Goal: Information Seeking & Learning: Learn about a topic

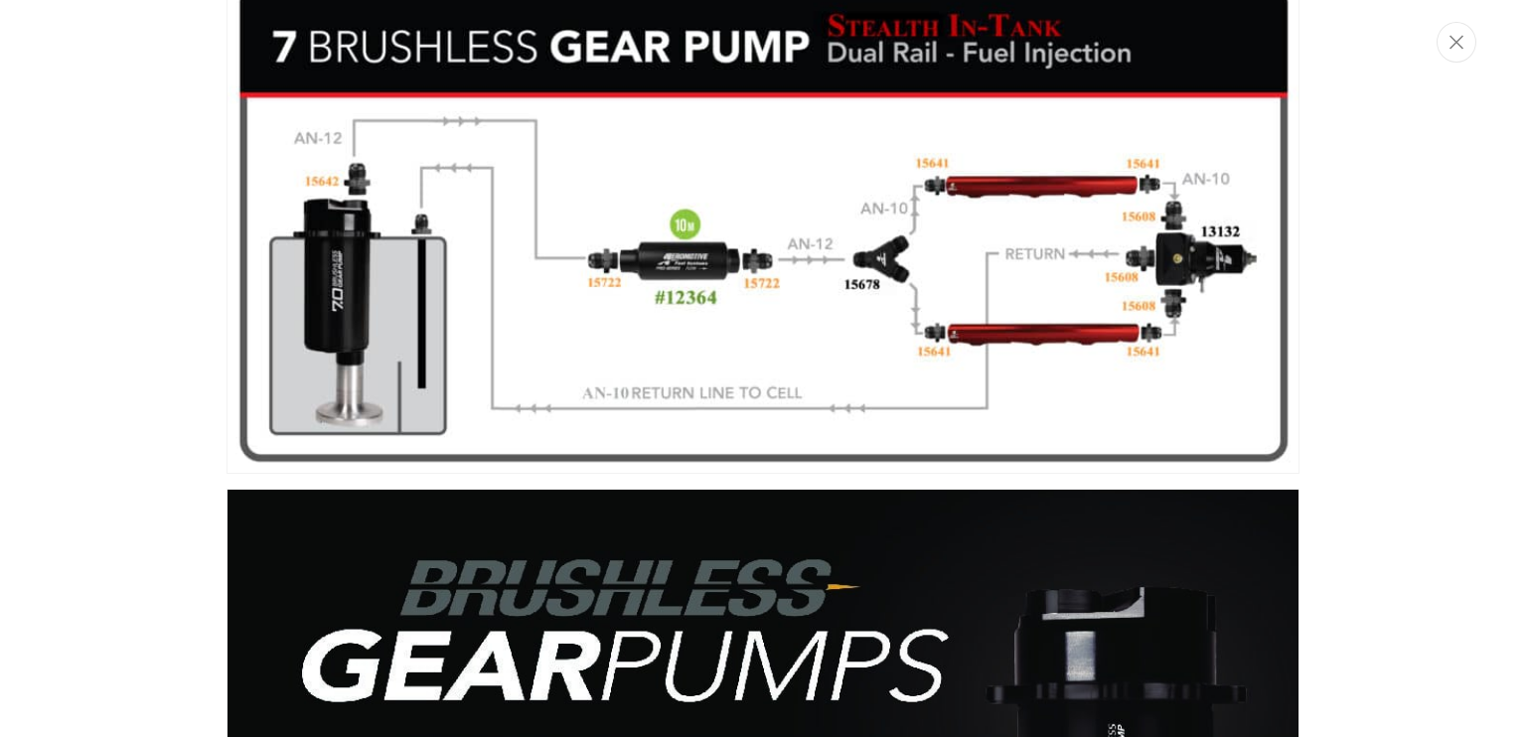
scroll to position [0, 2520]
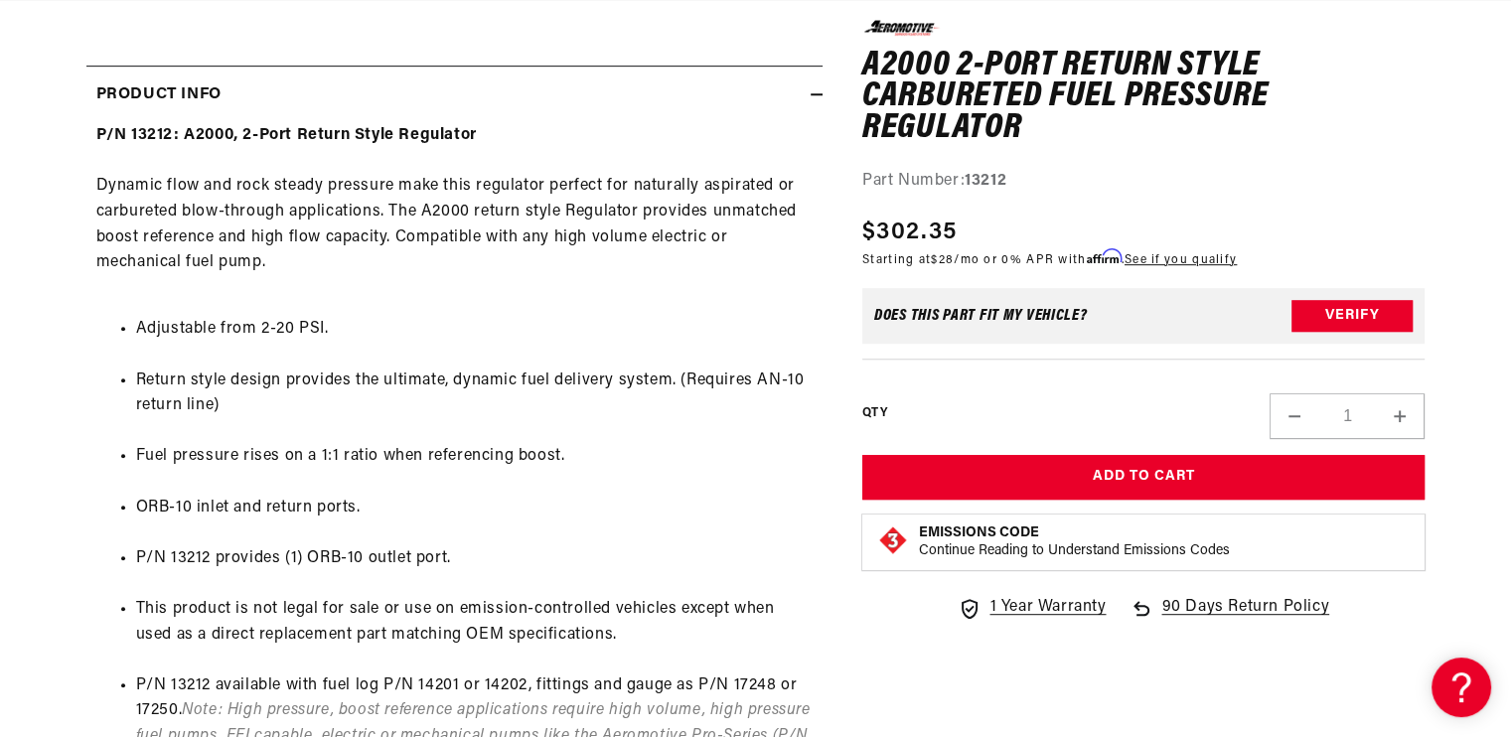
scroll to position [0, 2520]
click at [525, 322] on li "Adjustable from 2-20 PSI." at bounding box center [474, 330] width 677 height 26
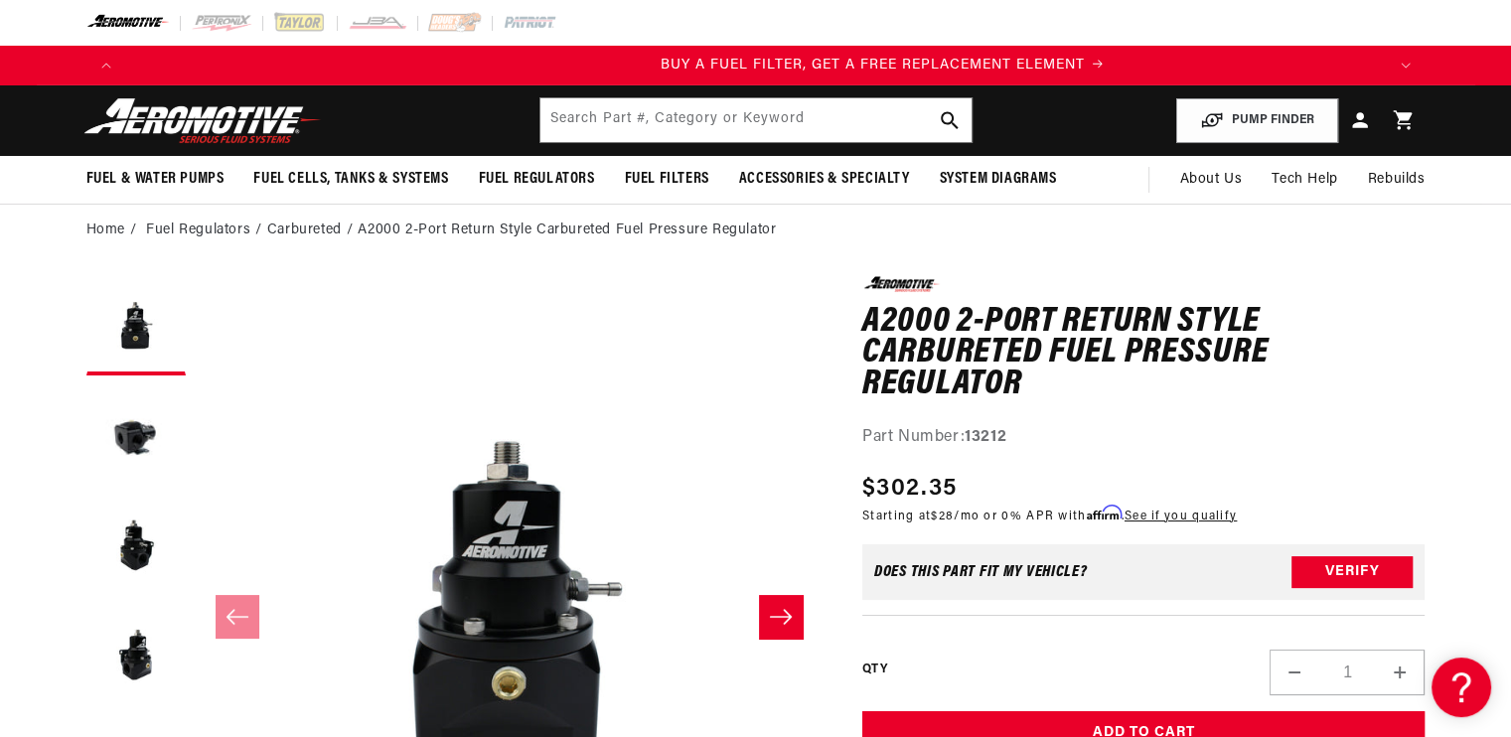
scroll to position [0, 1260]
click at [743, 126] on input "text" at bounding box center [756, 120] width 431 height 44
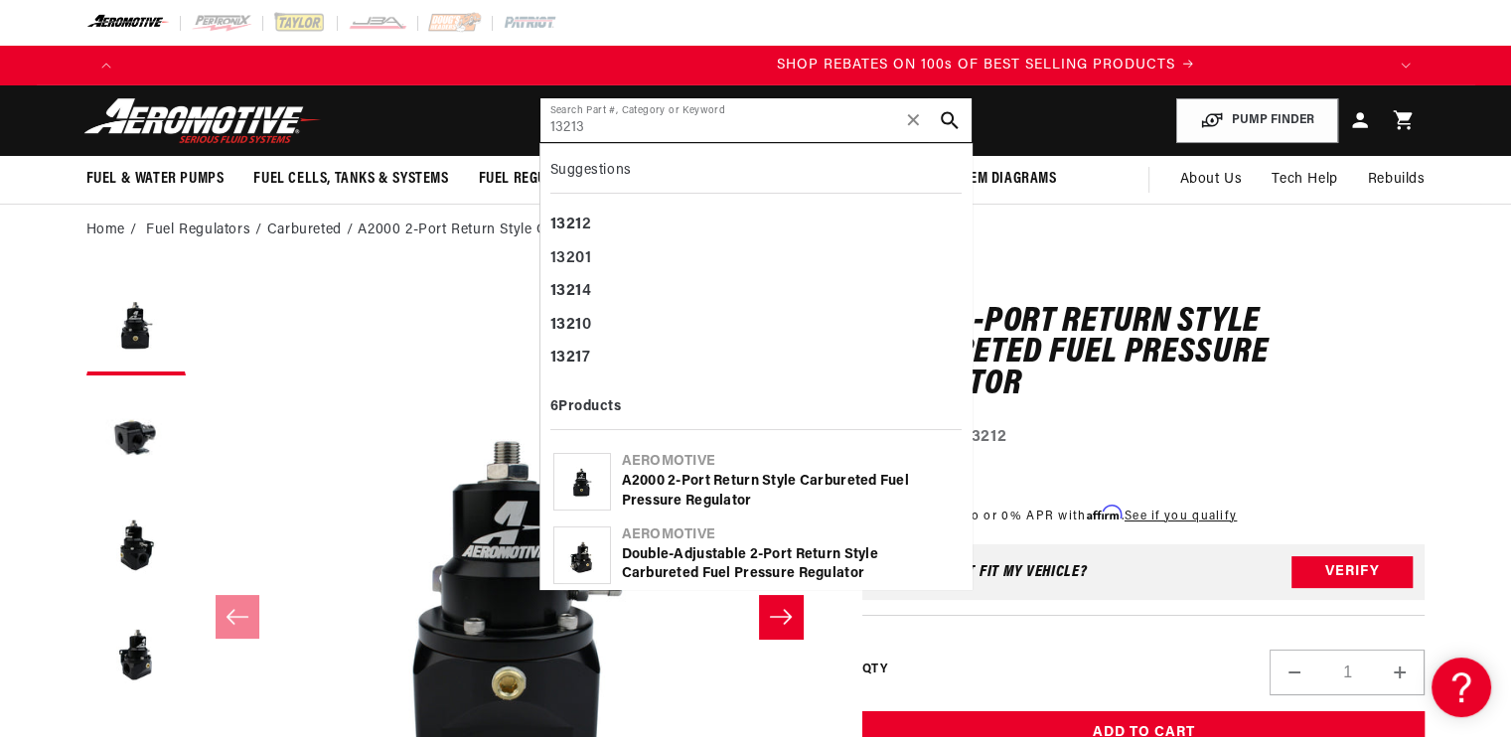
scroll to position [0, 2520]
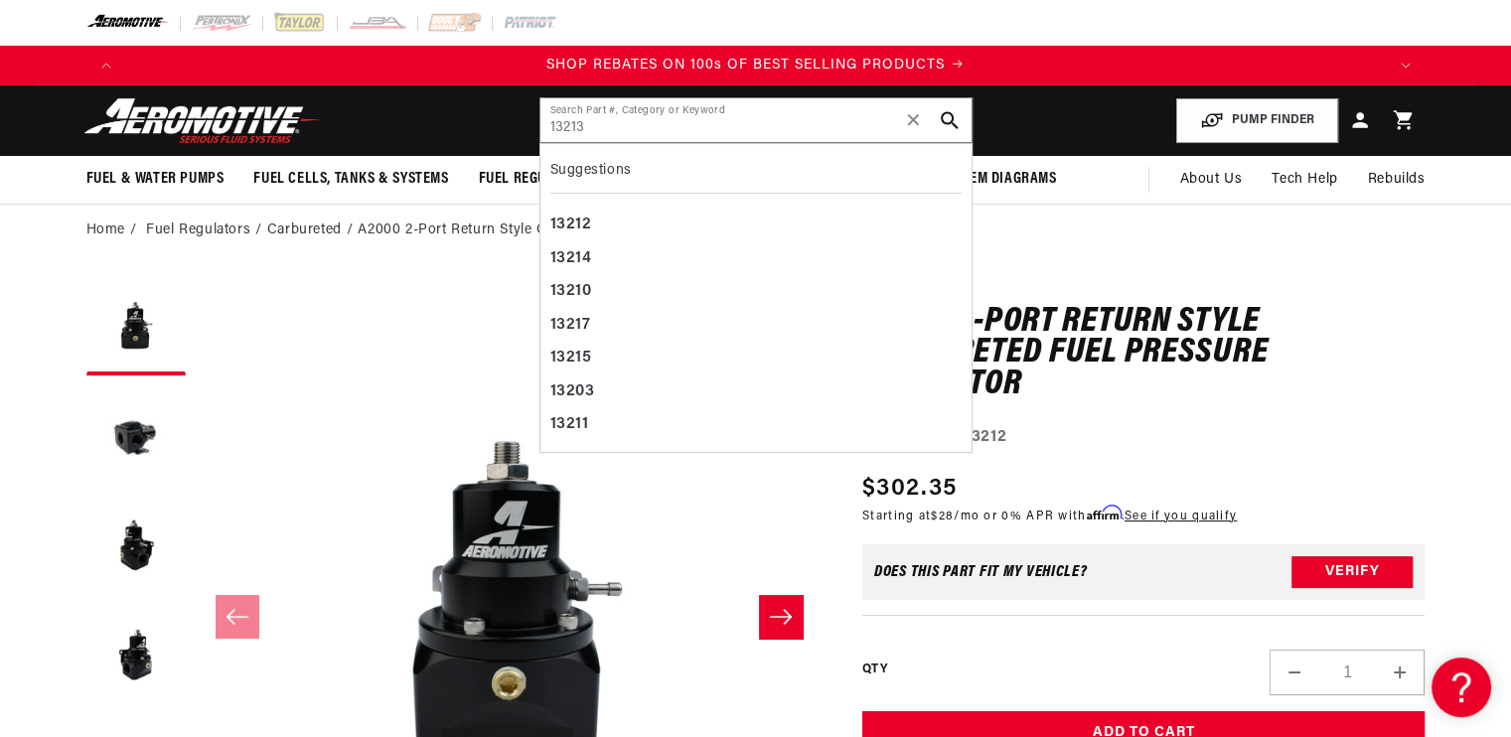
click at [1064, 387] on h1 "A2000 2-Port Return Style Carbureted Fuel Pressure Regulator" at bounding box center [1144, 354] width 563 height 94
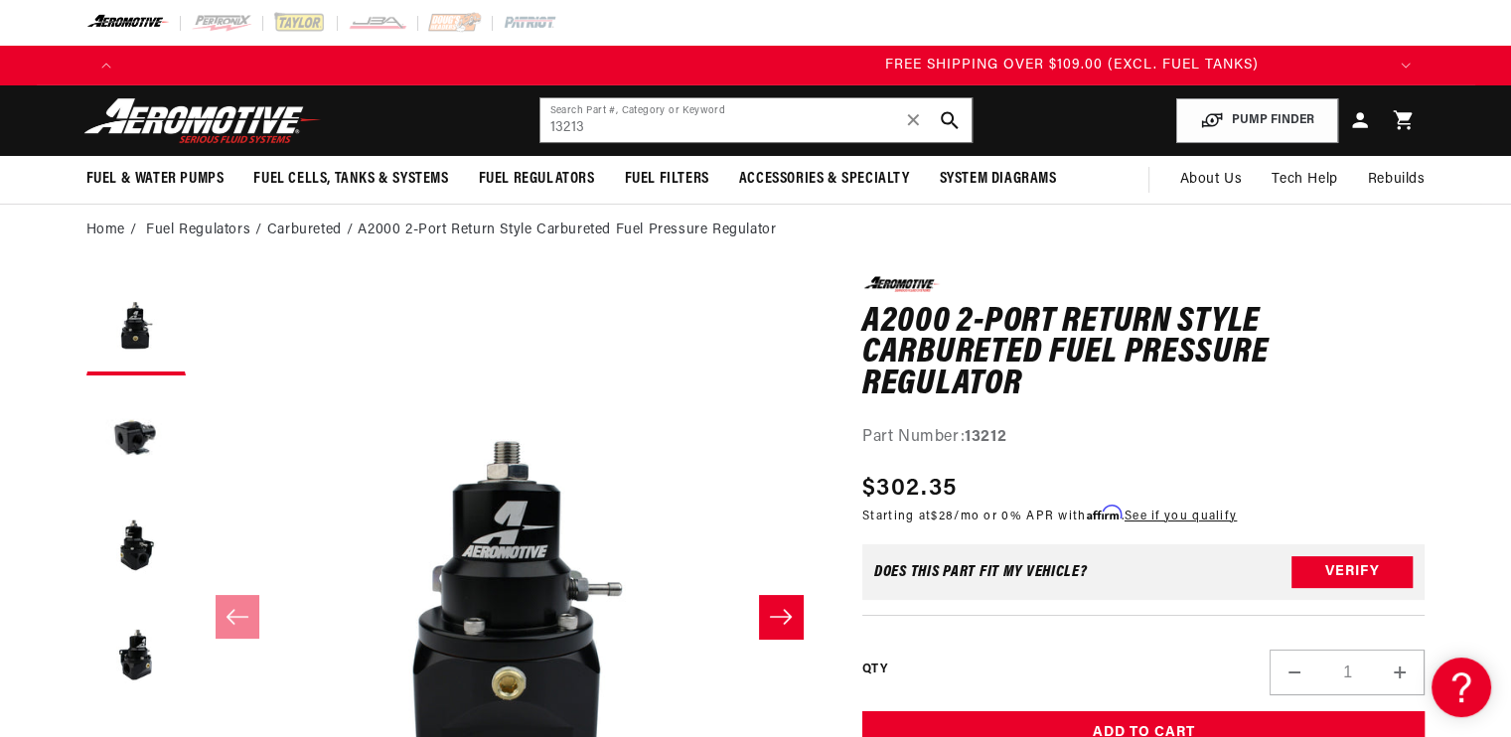
scroll to position [0, 3780]
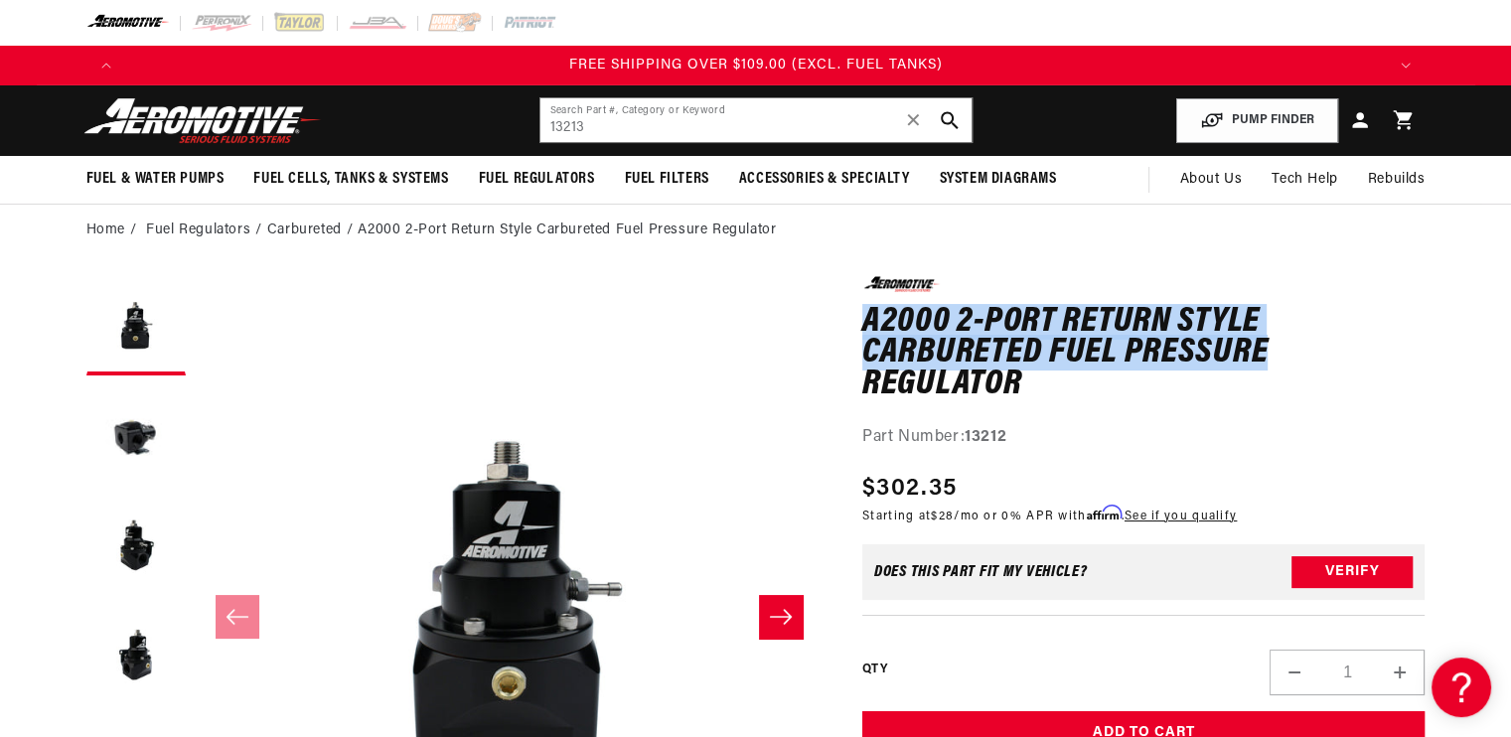
drag, startPoint x: 863, startPoint y: 315, endPoint x: 1264, endPoint y: 353, distance: 403.2
click at [1264, 353] on h1 "A2000 2-Port Return Style Carbureted Fuel Pressure Regulator" at bounding box center [1144, 354] width 563 height 94
copy h1 "A2000 2-Port Return Style Carbureted Fuel Pressure"
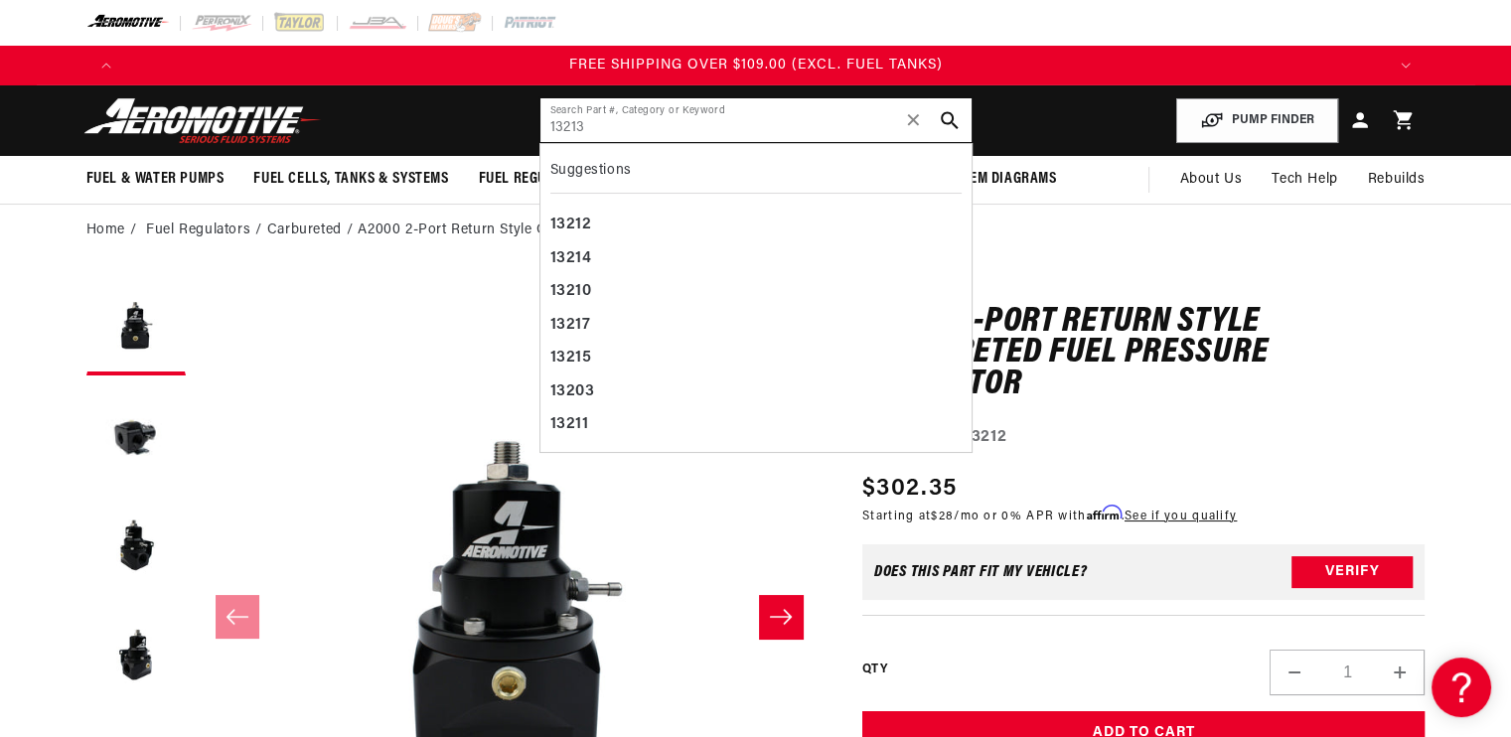
click at [824, 128] on input "13213" at bounding box center [756, 120] width 431 height 44
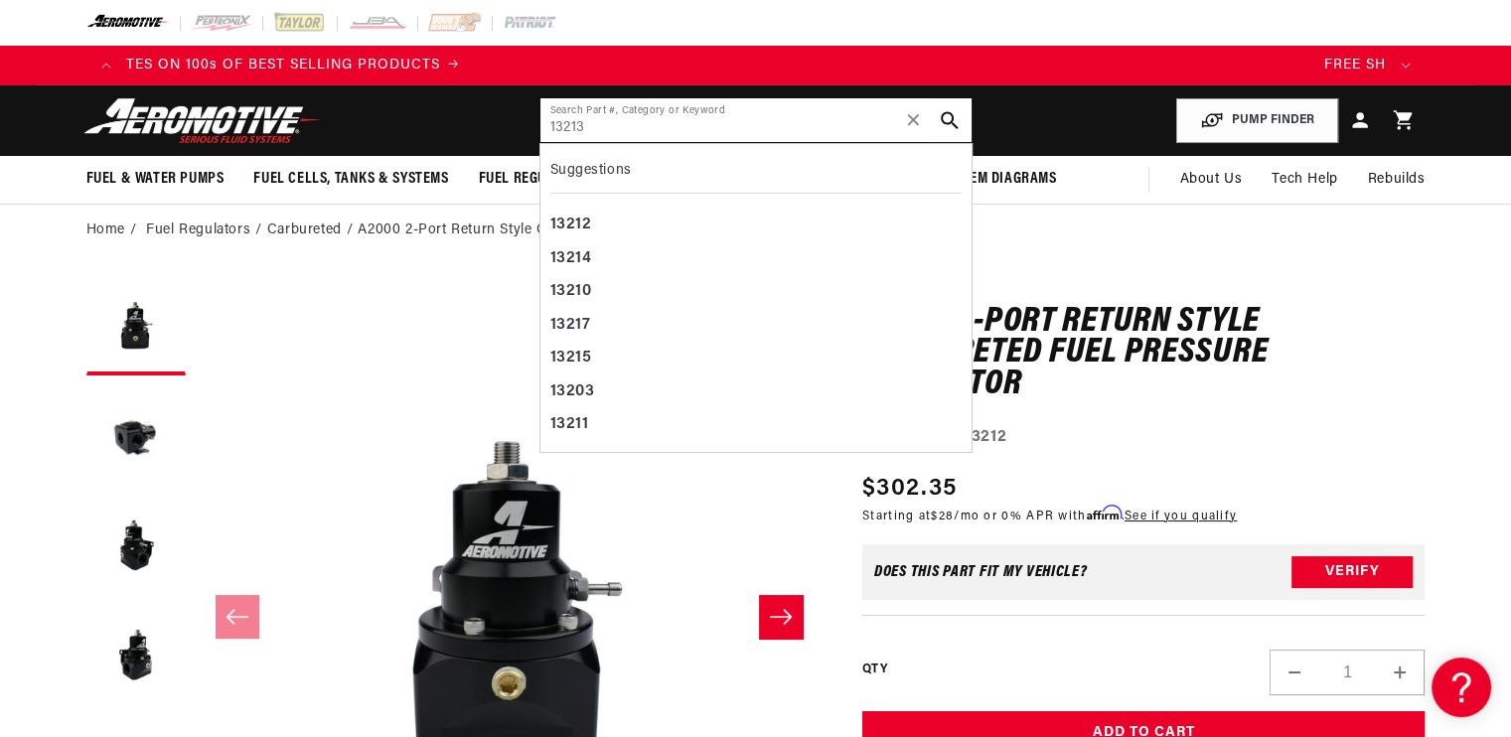
scroll to position [0, 874]
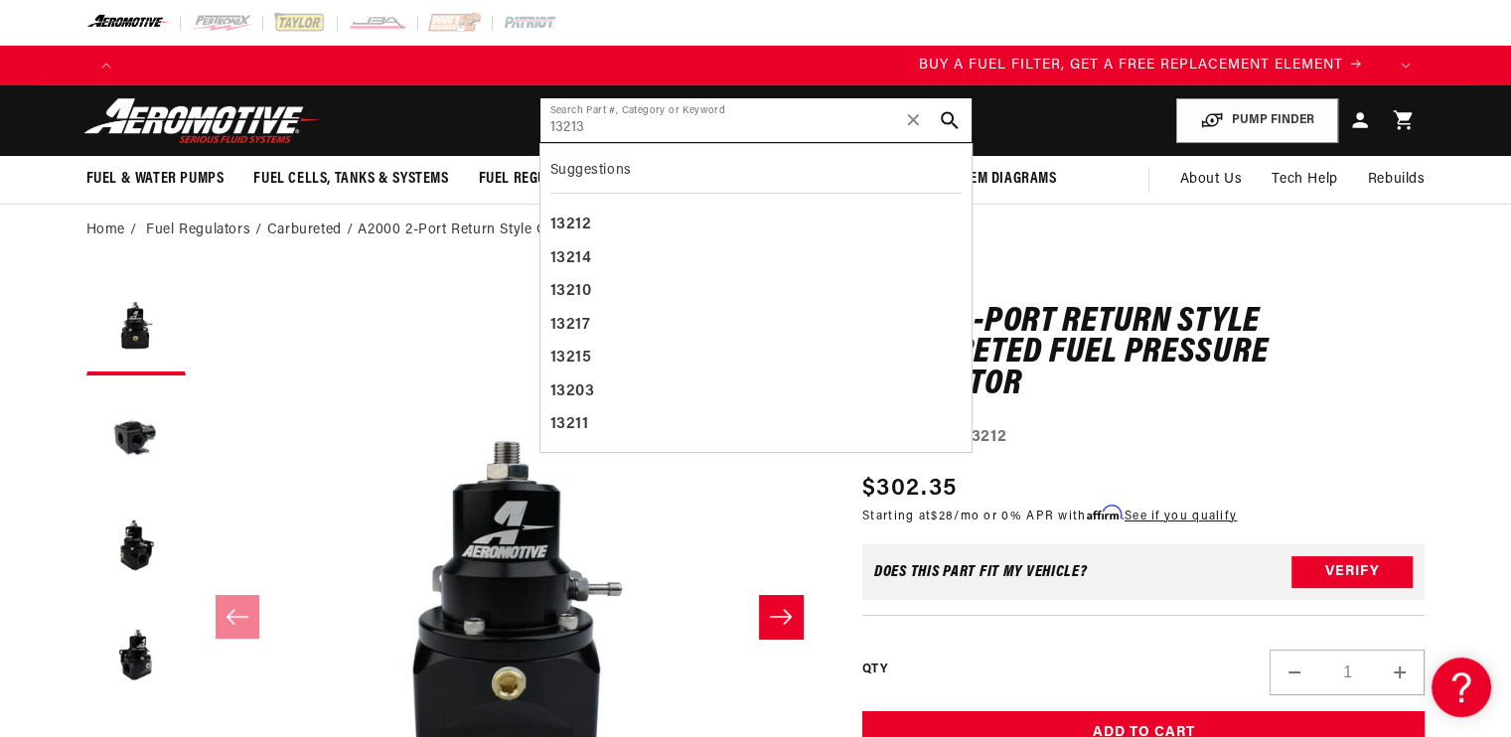
paste input "A2000 2-Port Return Style Carbureted Fuel Pressure"
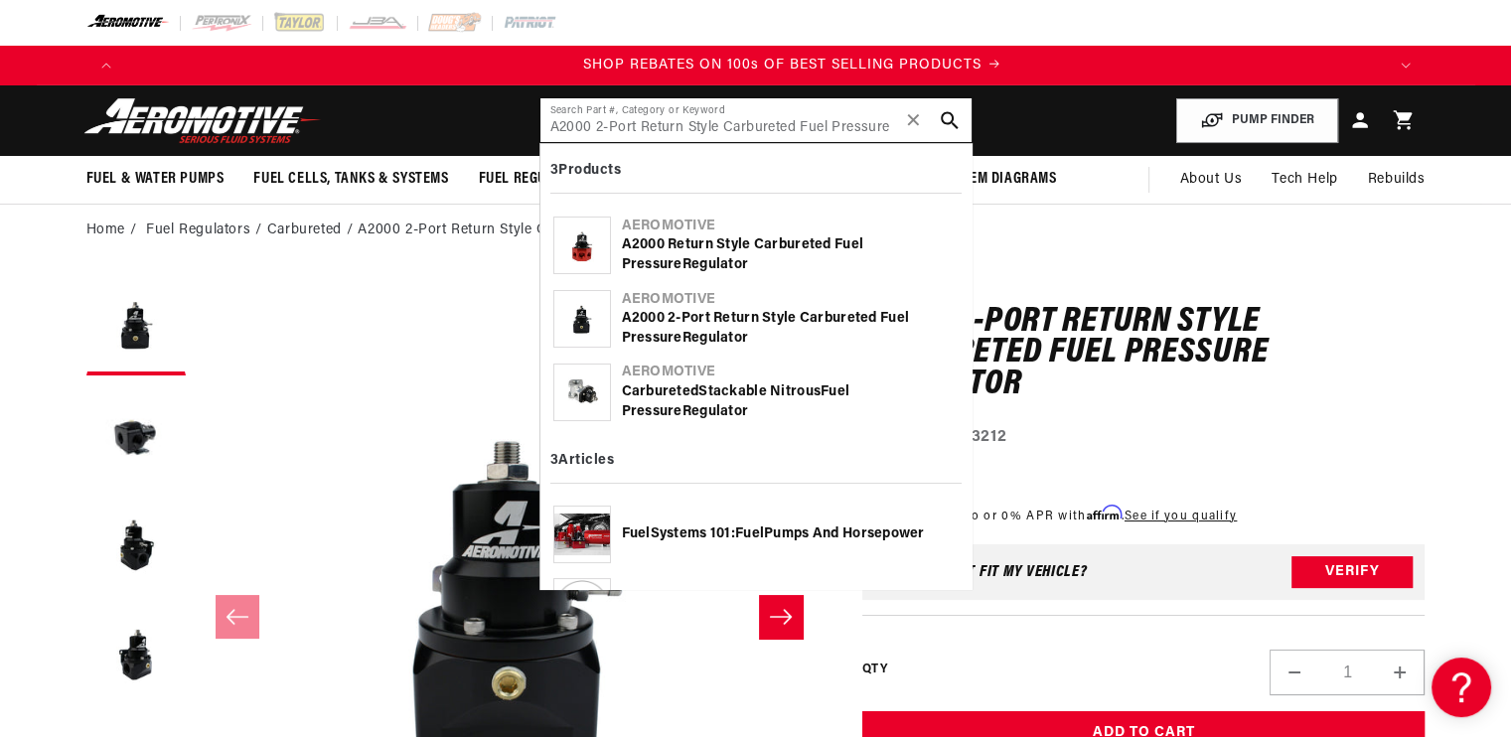
scroll to position [0, 2520]
click at [796, 123] on input "A2000 2-Port Return Style Carbureted Fuel Pressure" at bounding box center [756, 120] width 431 height 44
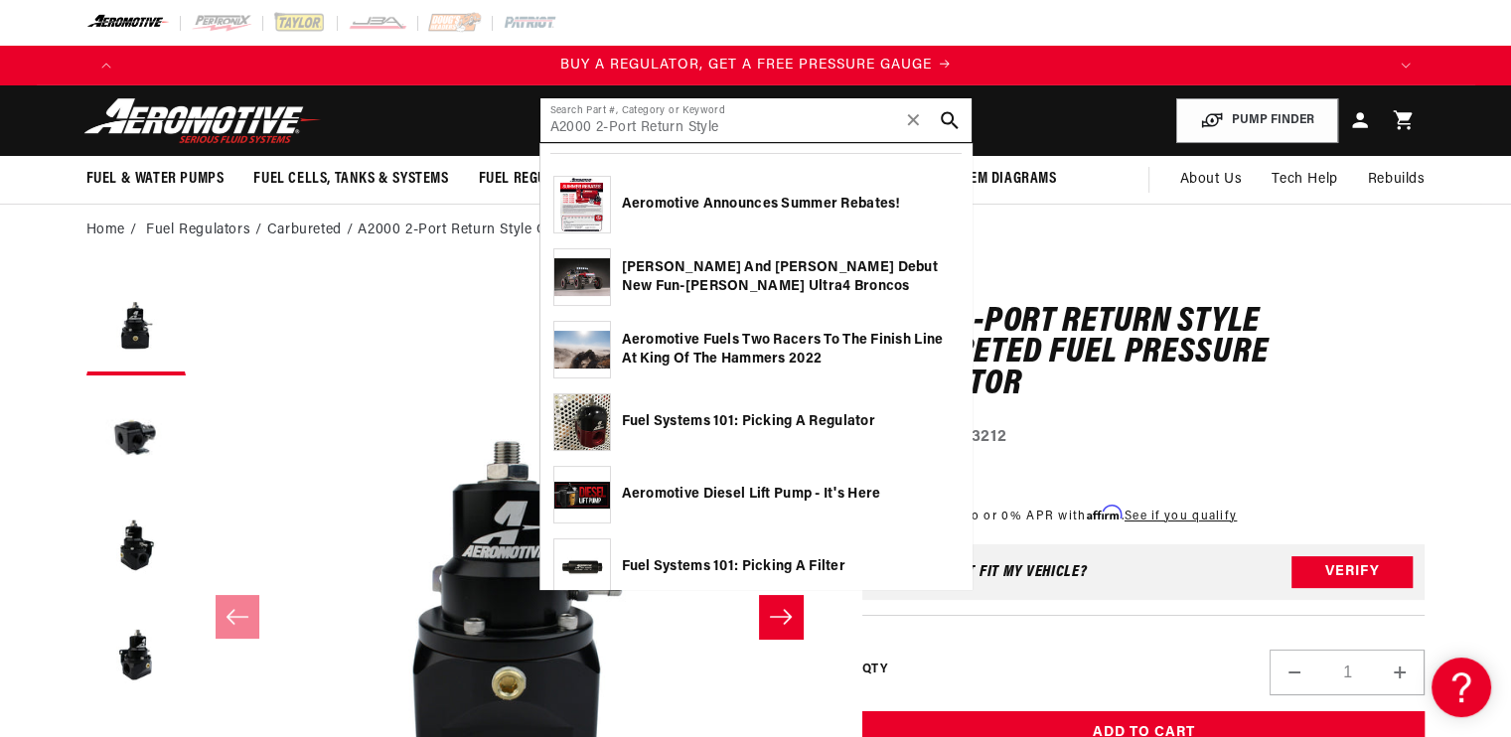
scroll to position [0, 0]
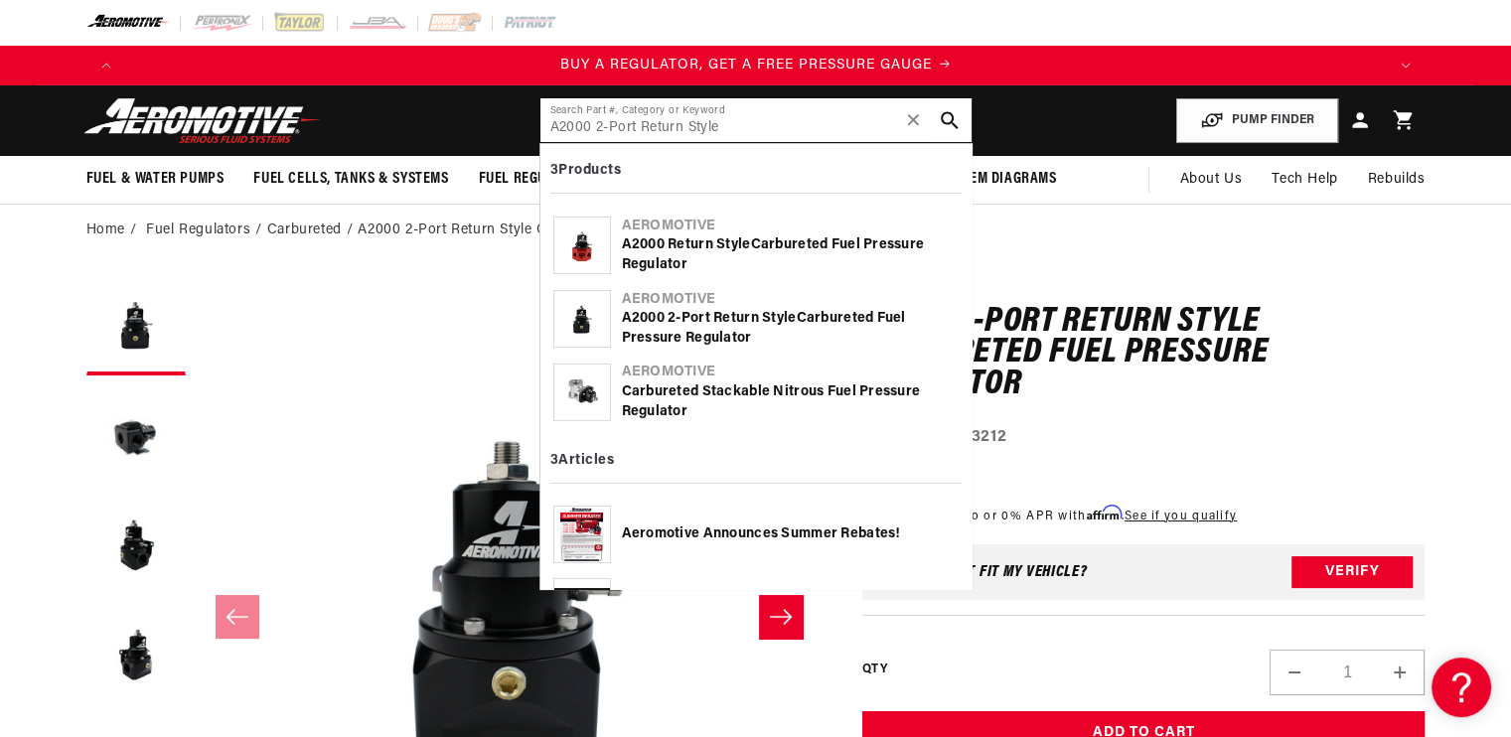
click at [807, 122] on input "A2000 2-Port Return Style" at bounding box center [756, 120] width 431 height 44
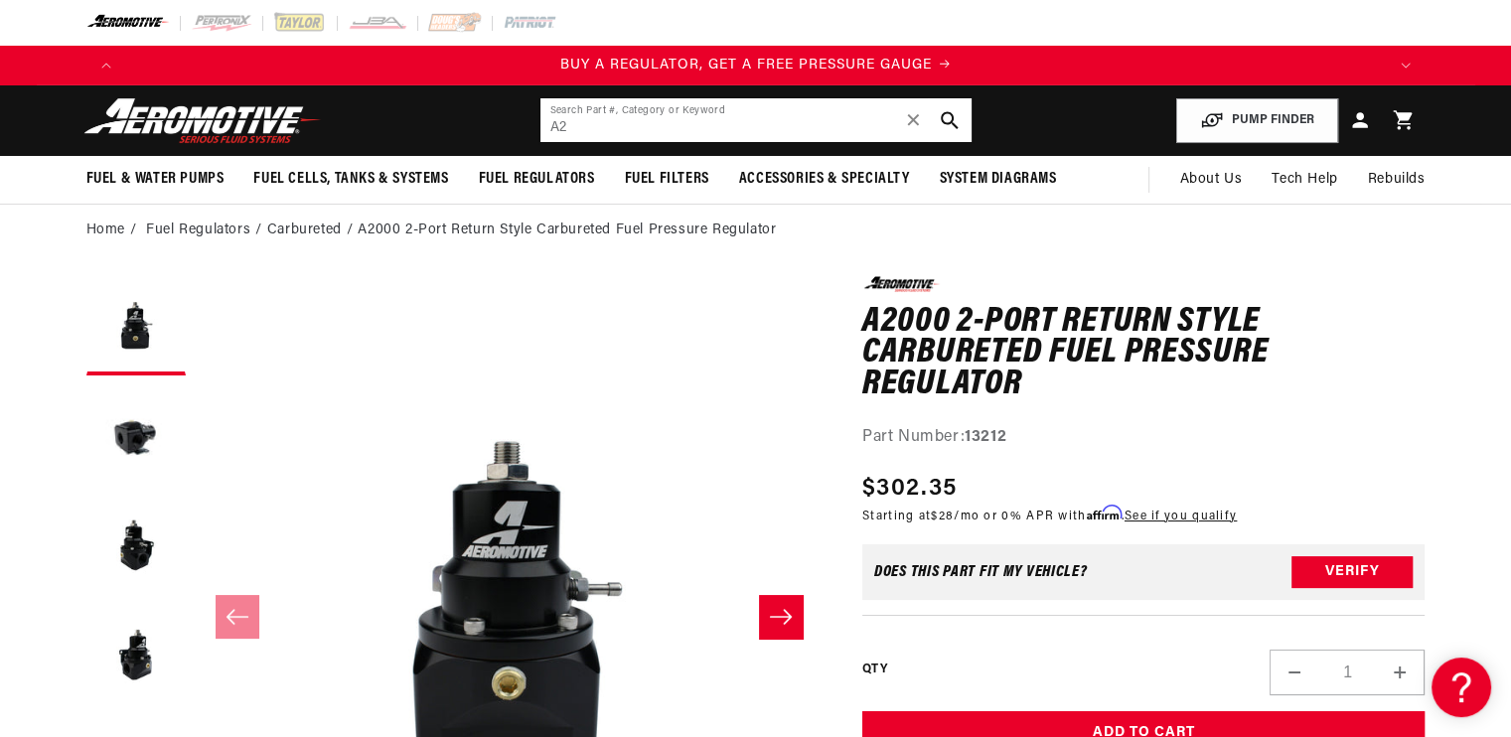
type input "A"
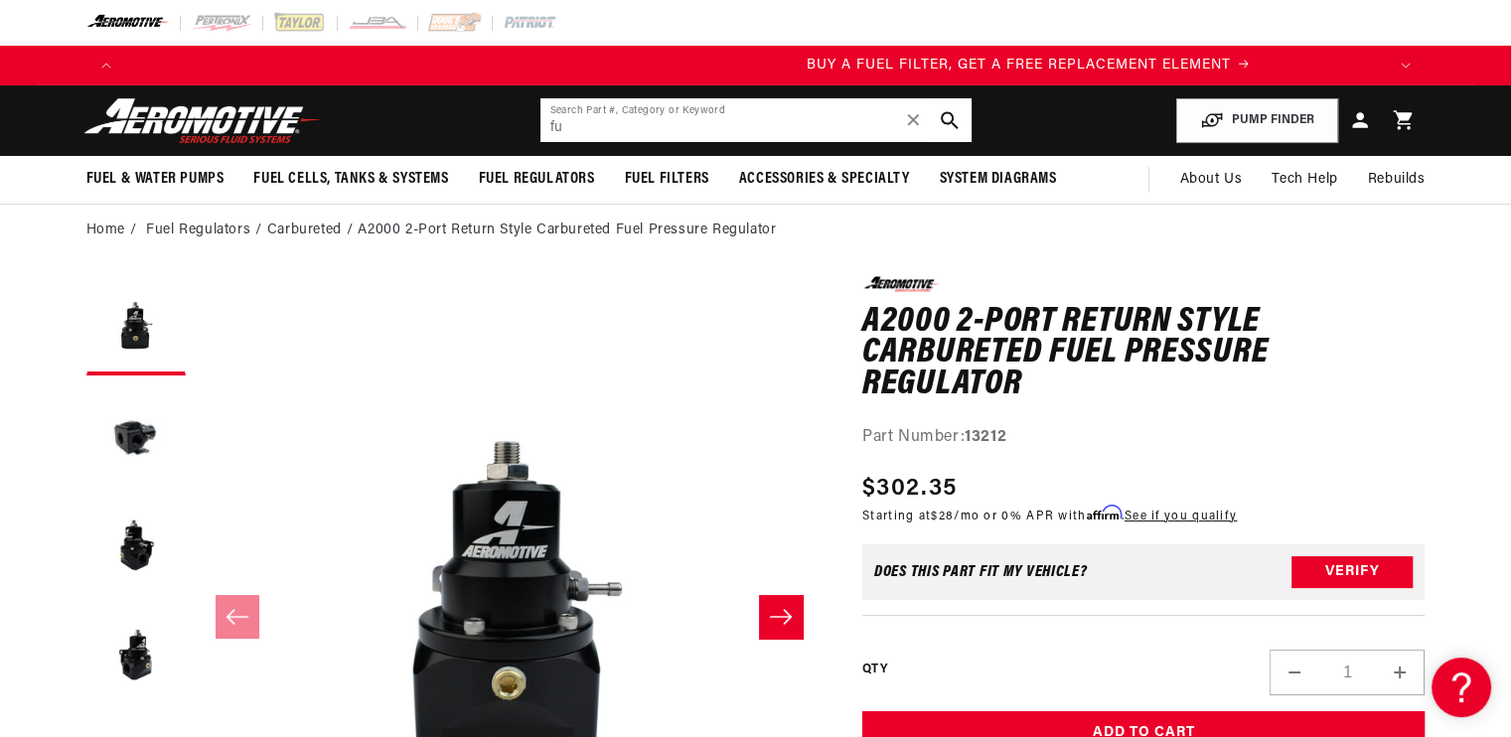
scroll to position [0, 1260]
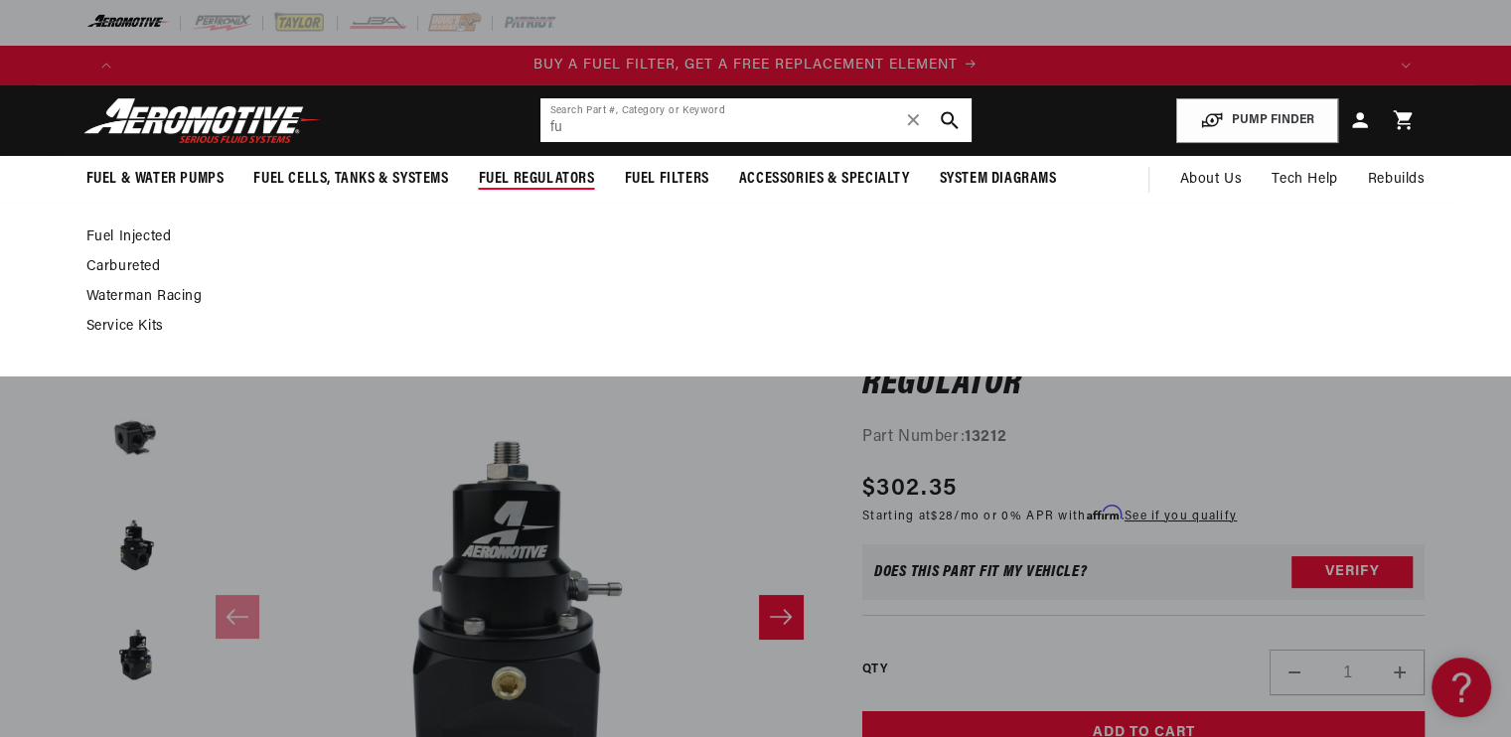
type input "fu"
click at [147, 230] on link "Fuel Injected" at bounding box center [746, 238] width 1320 height 18
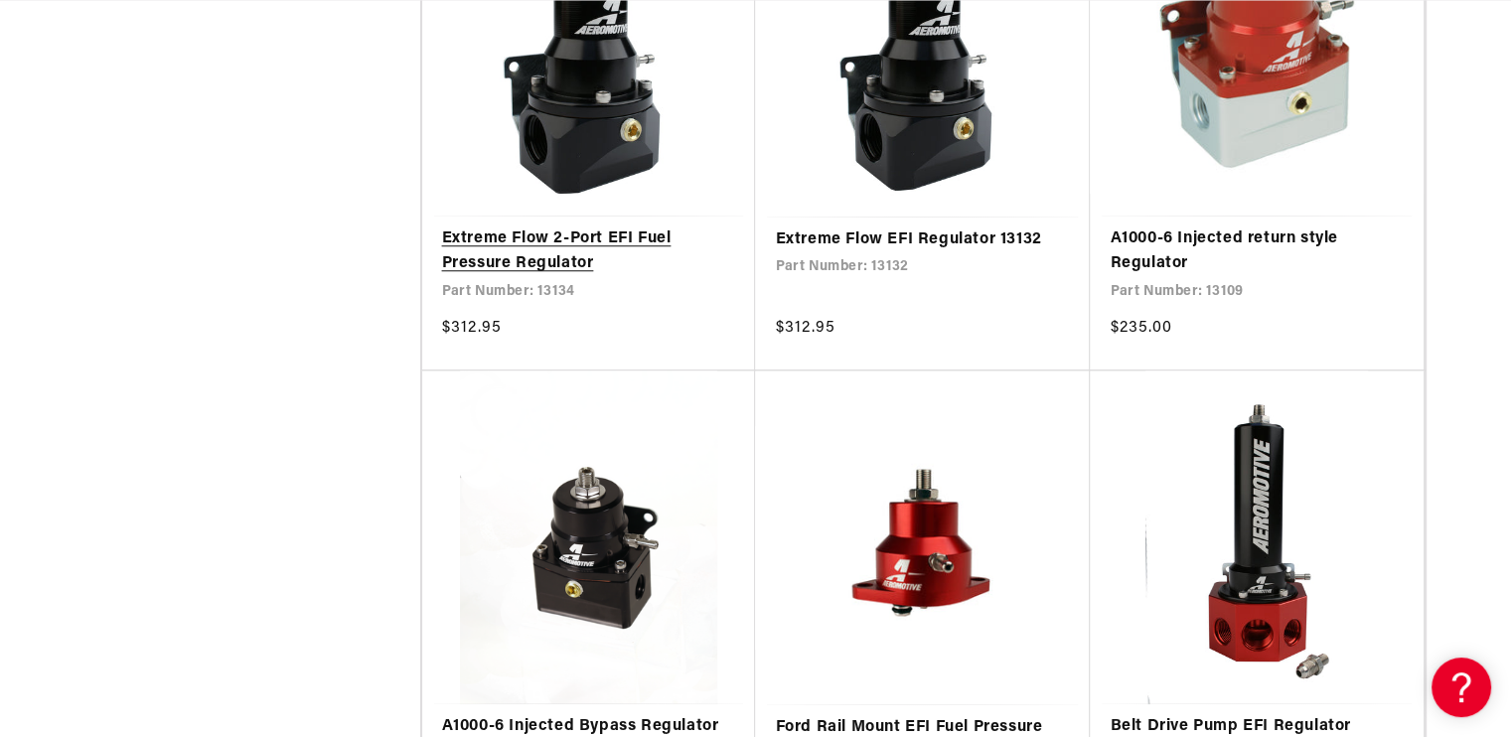
scroll to position [0, 2520]
click at [594, 236] on link "Extreme Flow 2-Port EFI Fuel Pressure Regulator" at bounding box center [589, 252] width 294 height 51
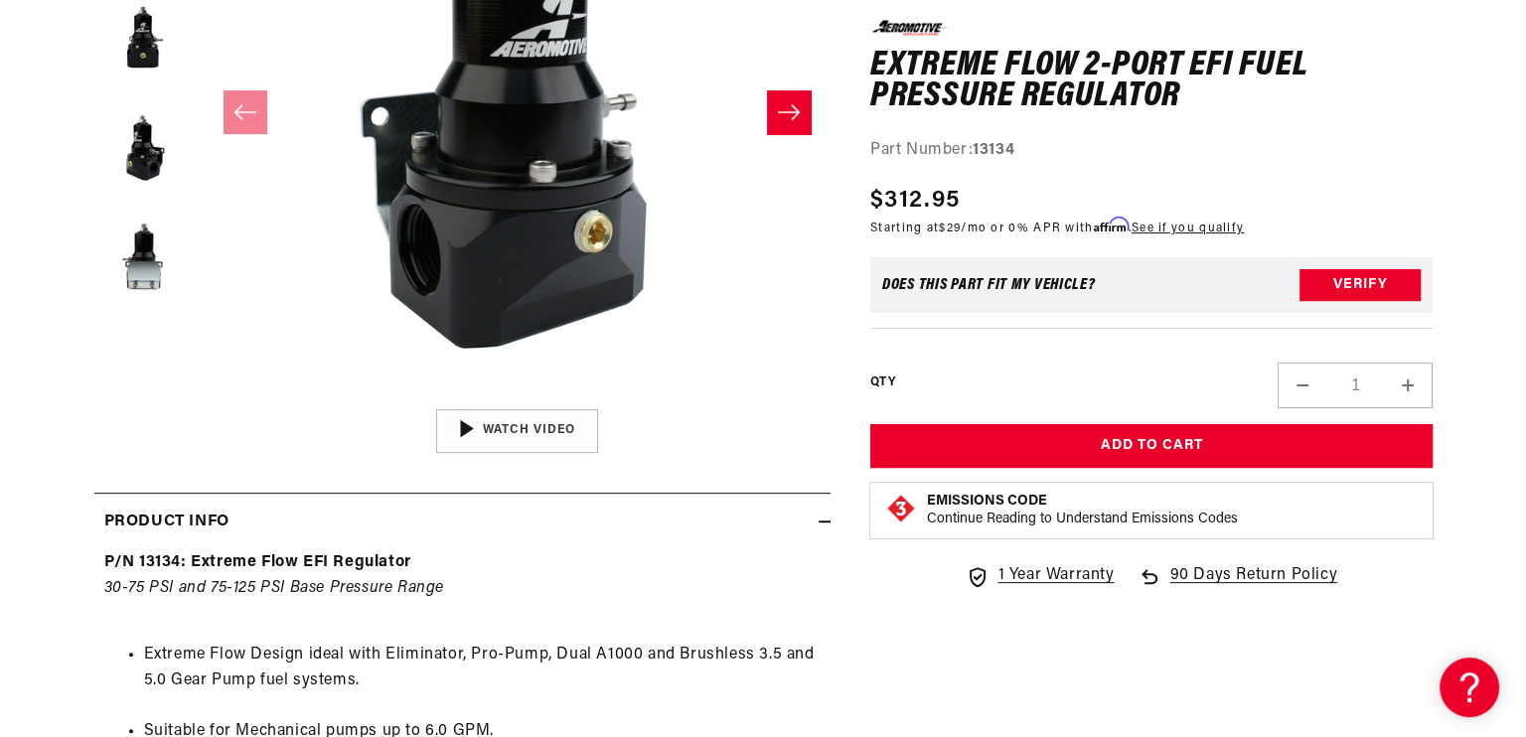
scroll to position [0, 1260]
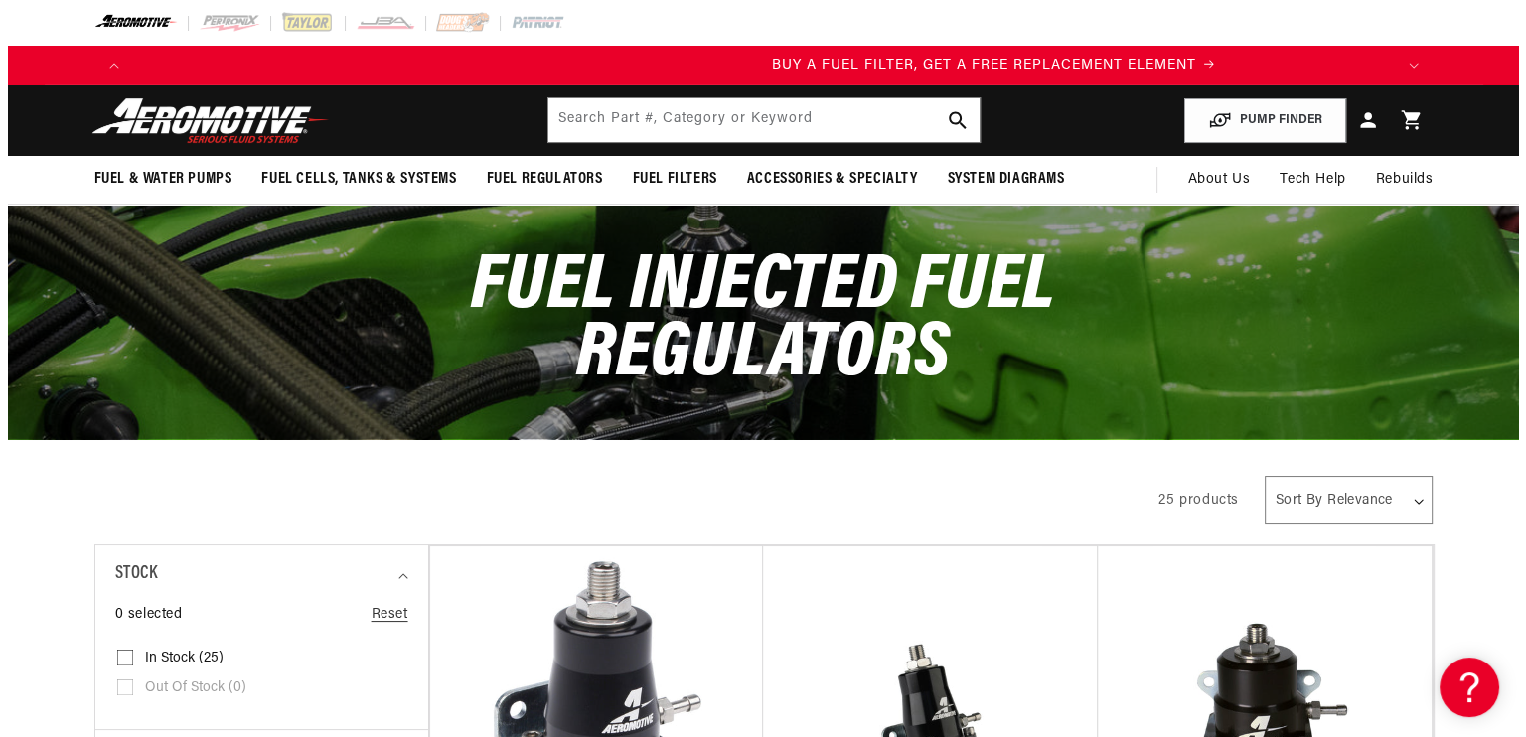
scroll to position [0, 1260]
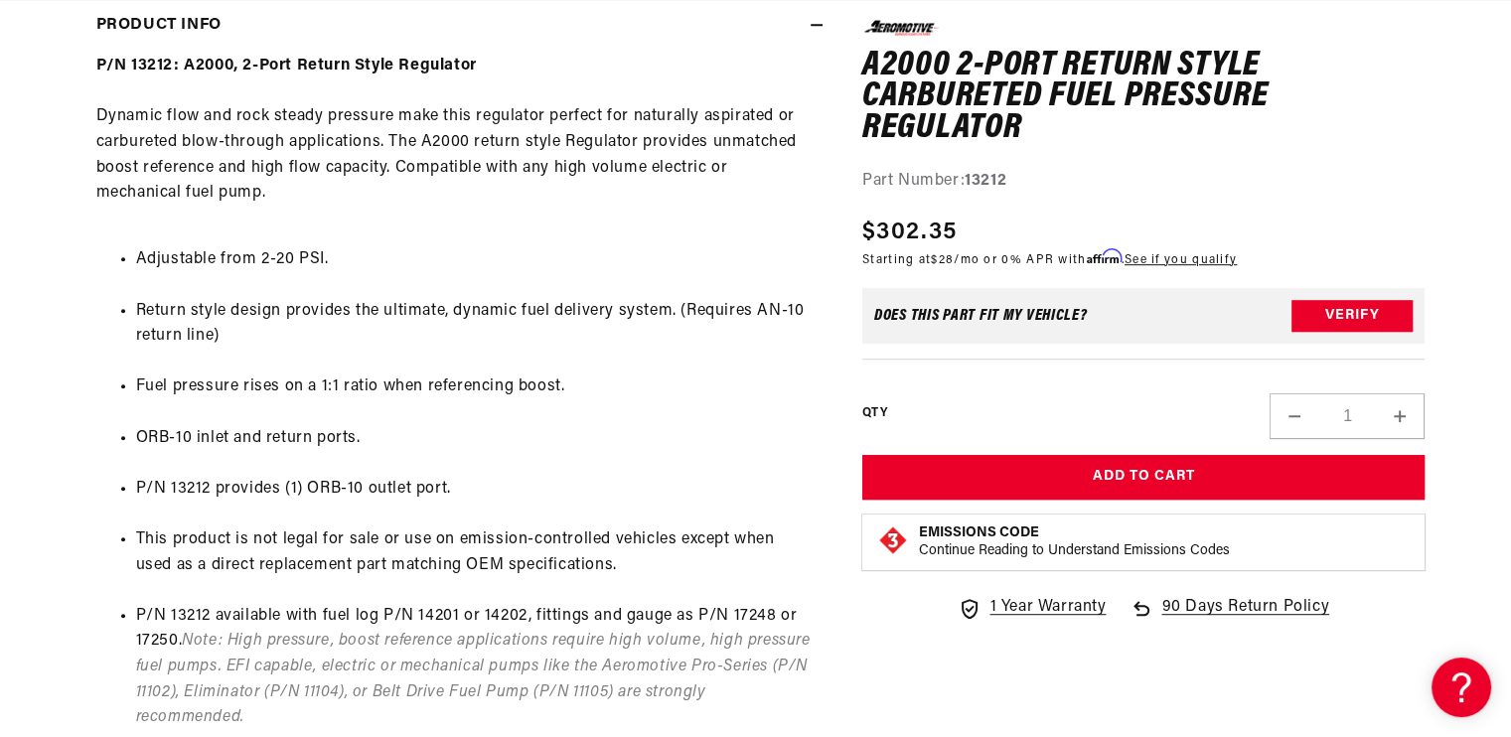
scroll to position [0, 874]
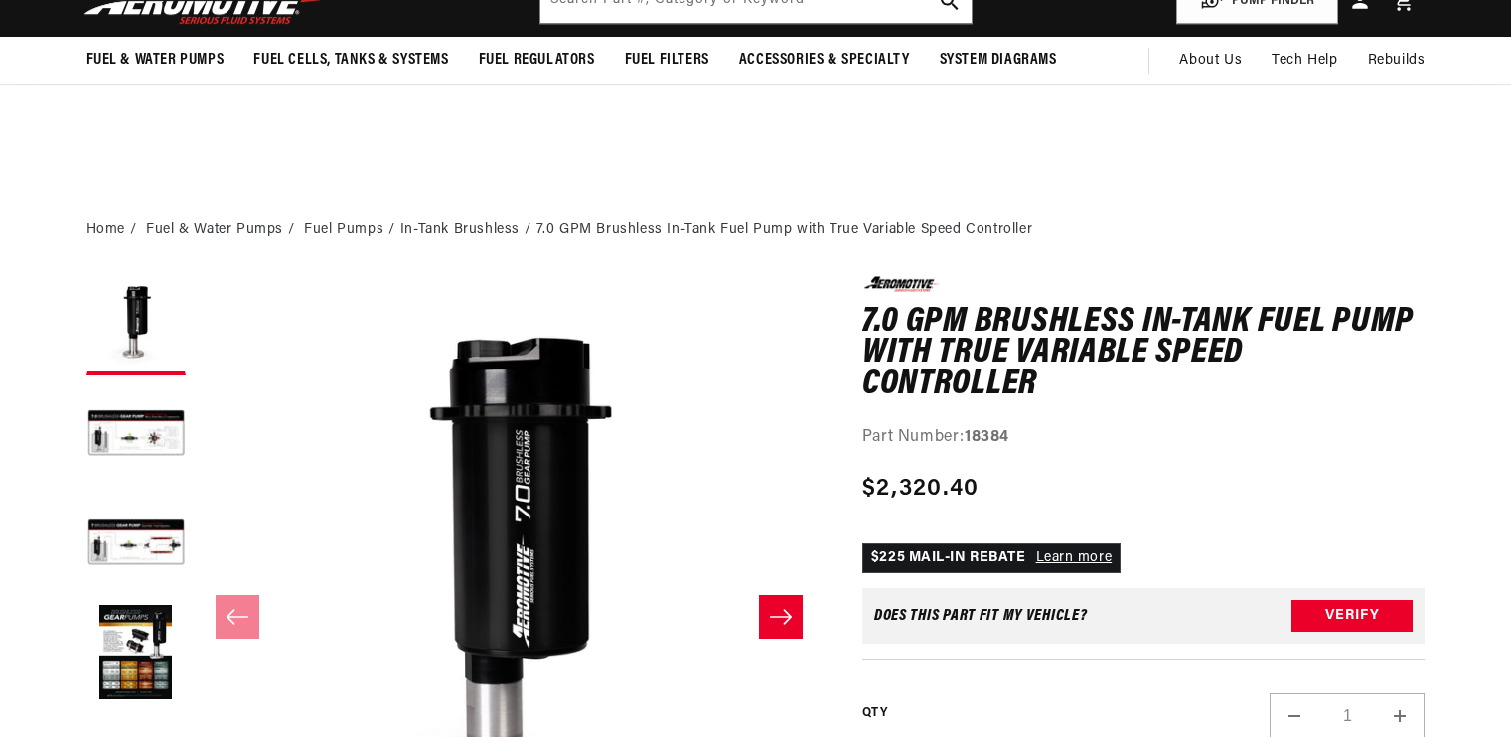
scroll to position [207, 0]
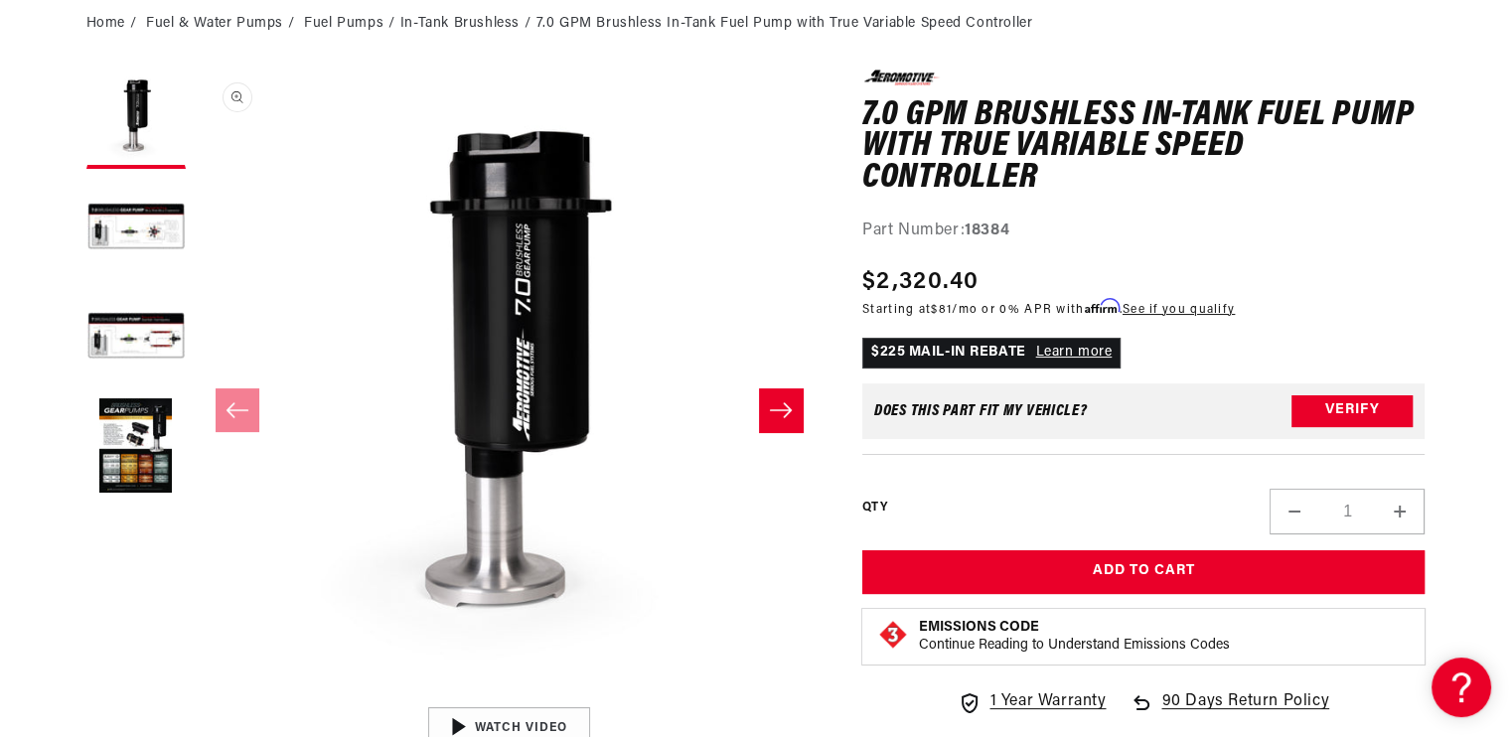
scroll to position [0, 1260]
click at [182, 226] on button "Load image 2 in gallery view" at bounding box center [135, 228] width 99 height 99
